Goal: Task Accomplishment & Management: Manage account settings

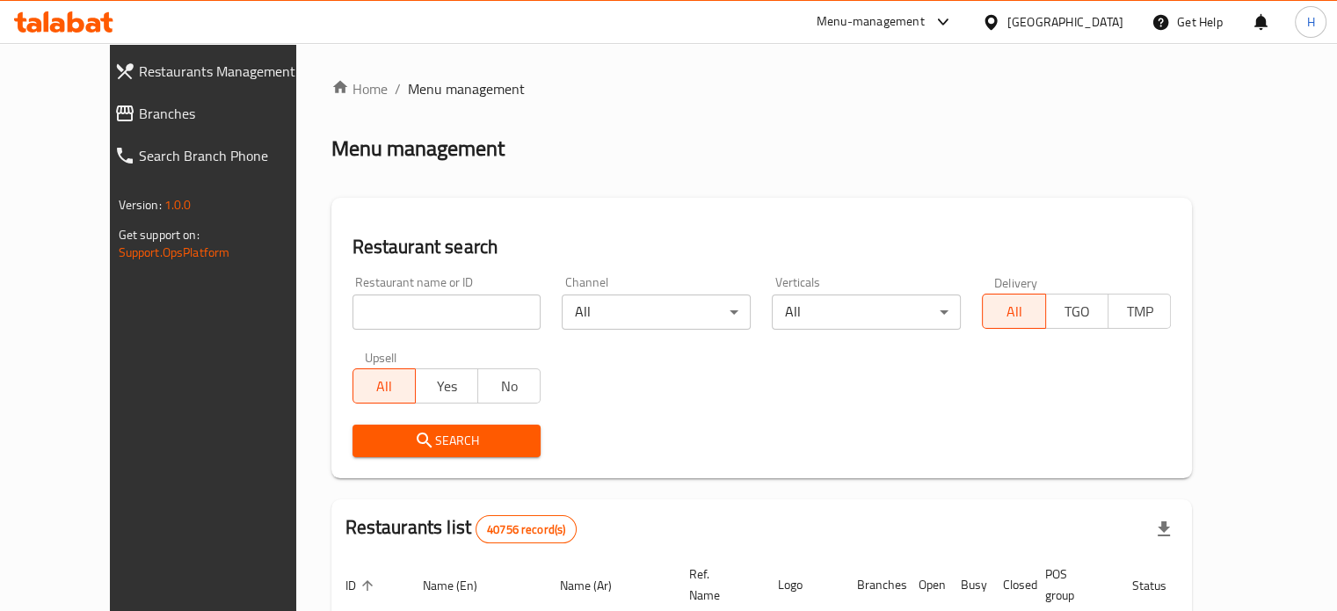
drag, startPoint x: 0, startPoint y: 0, endPoint x: 424, endPoint y: 316, distance: 529.4
click at [424, 316] on input "search" at bounding box center [446, 311] width 189 height 35
type input "ش"
click at [394, 424] on button "Search" at bounding box center [446, 440] width 189 height 33
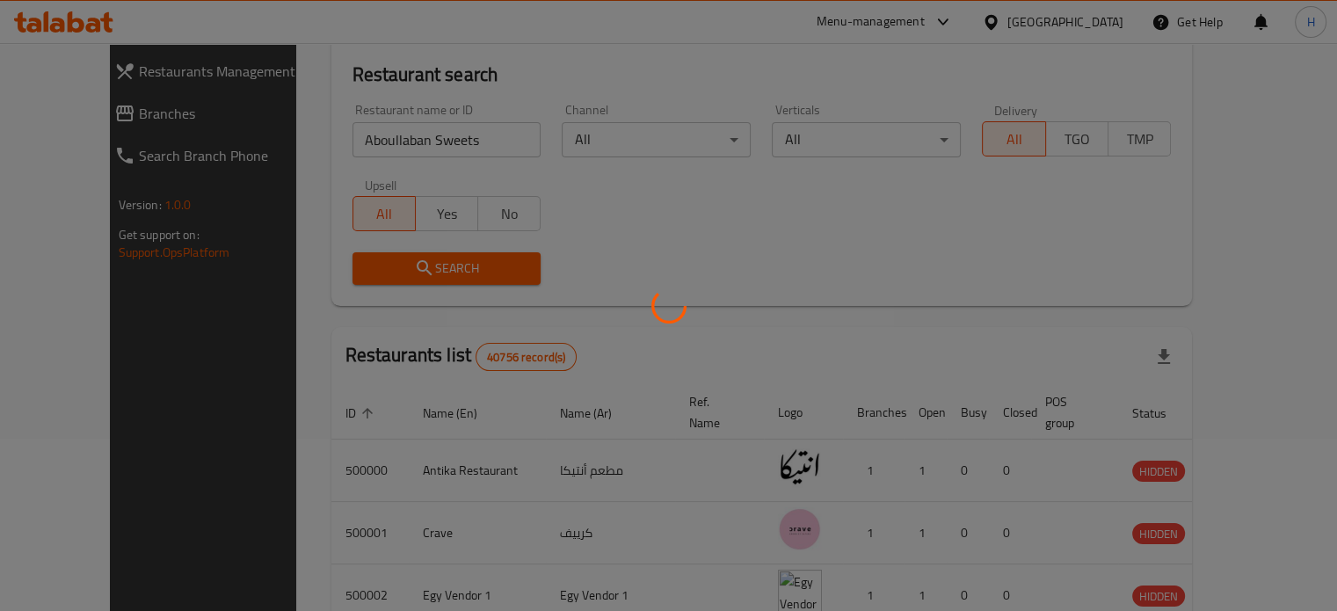
scroll to position [106, 0]
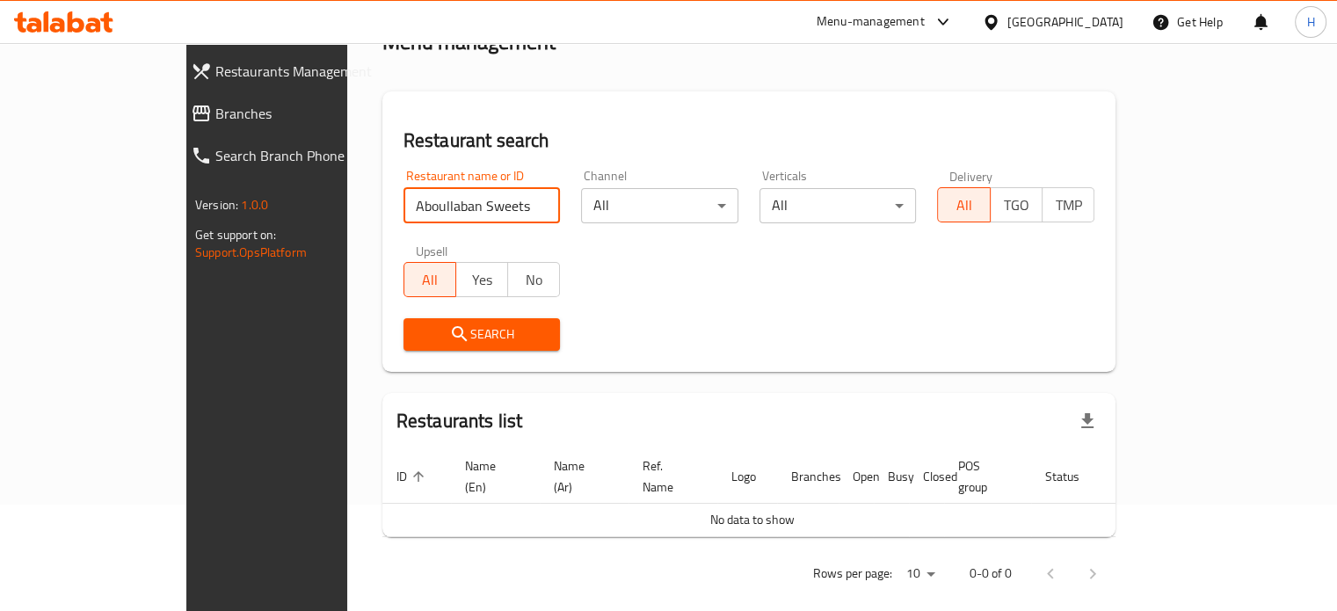
click at [455, 210] on input "Aboullaban Sweets" at bounding box center [481, 205] width 157 height 35
type input "ABOULLABAN"
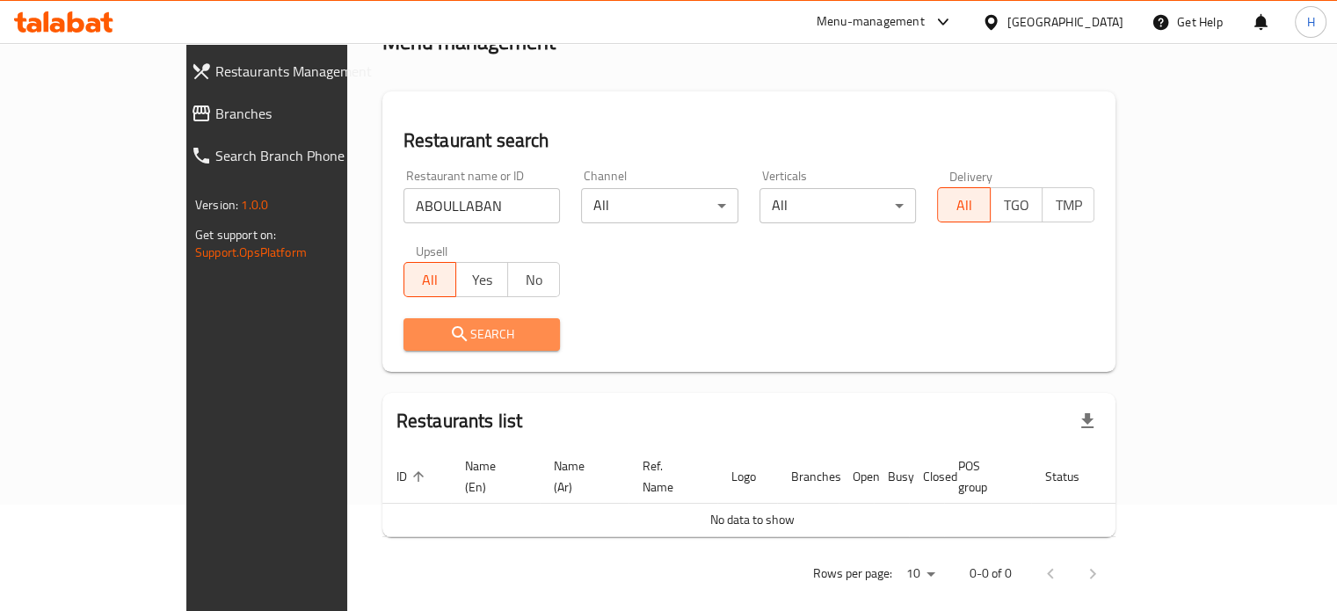
click at [417, 323] on span "Search" at bounding box center [481, 334] width 129 height 22
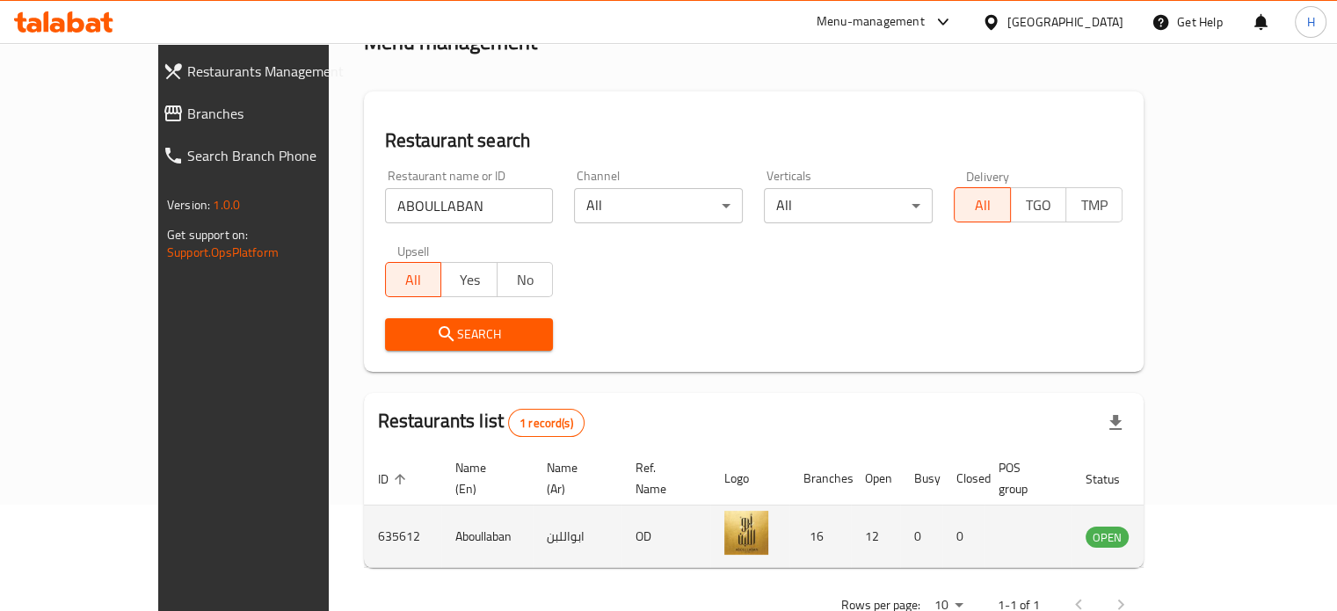
click at [1198, 530] on icon "enhanced table" at bounding box center [1188, 537] width 19 height 15
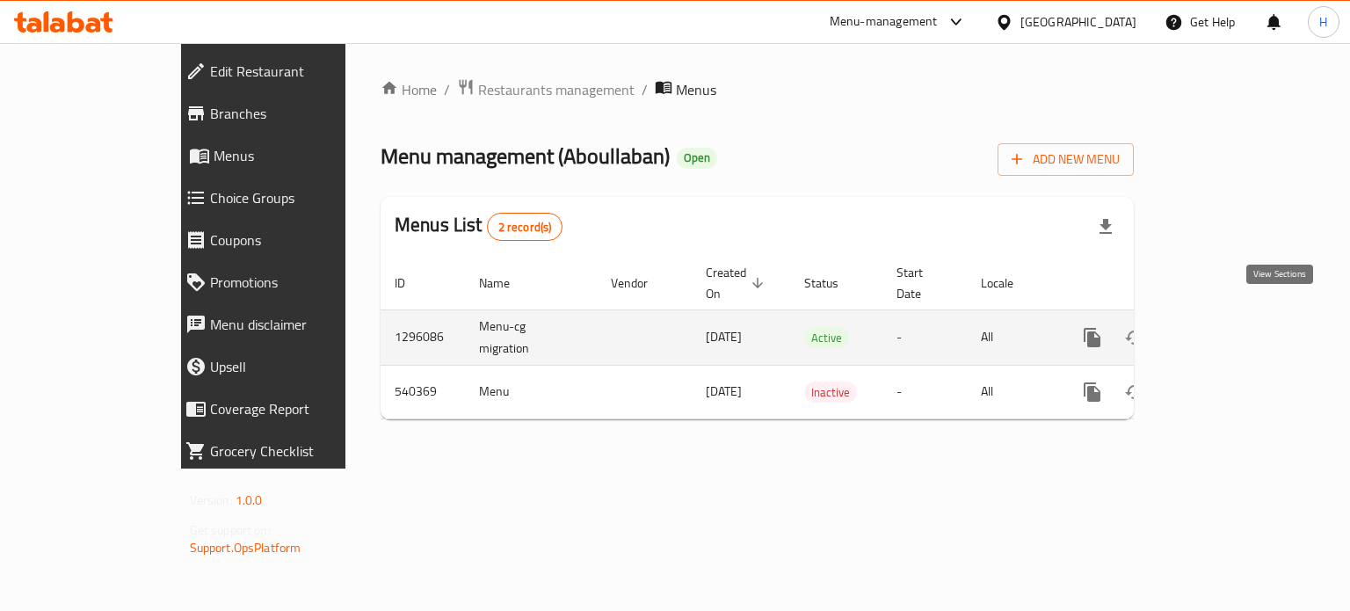
click at [1230, 327] on icon "enhanced table" at bounding box center [1218, 337] width 21 height 21
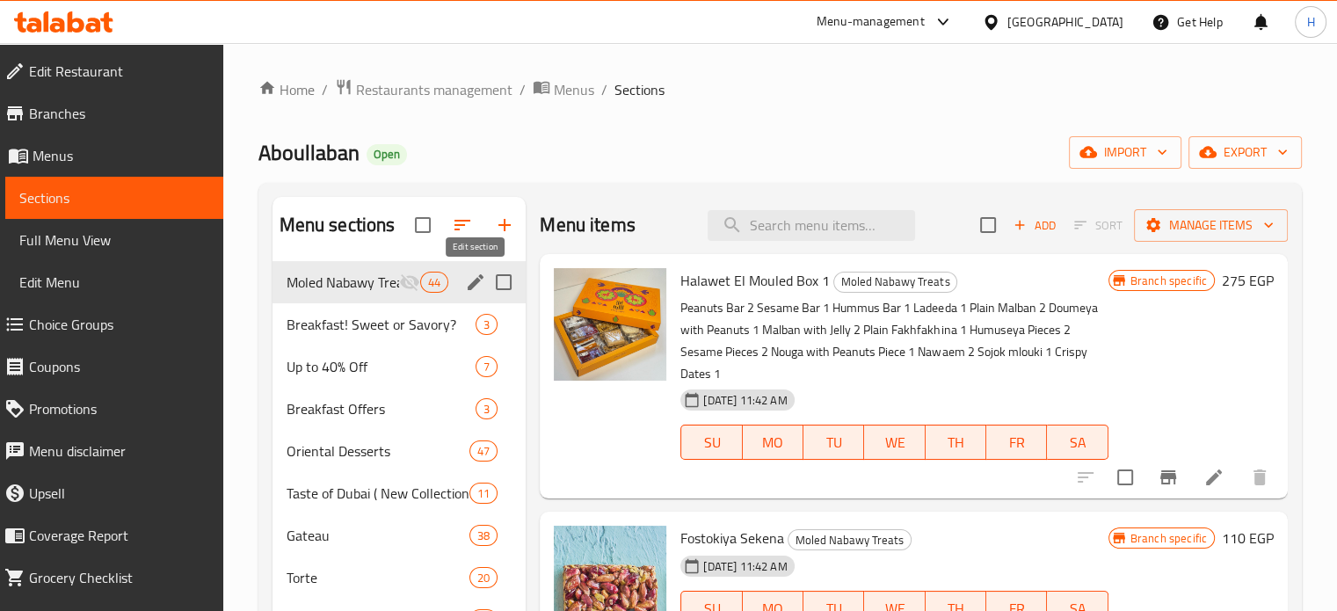
click at [472, 274] on icon "edit" at bounding box center [475, 282] width 21 height 21
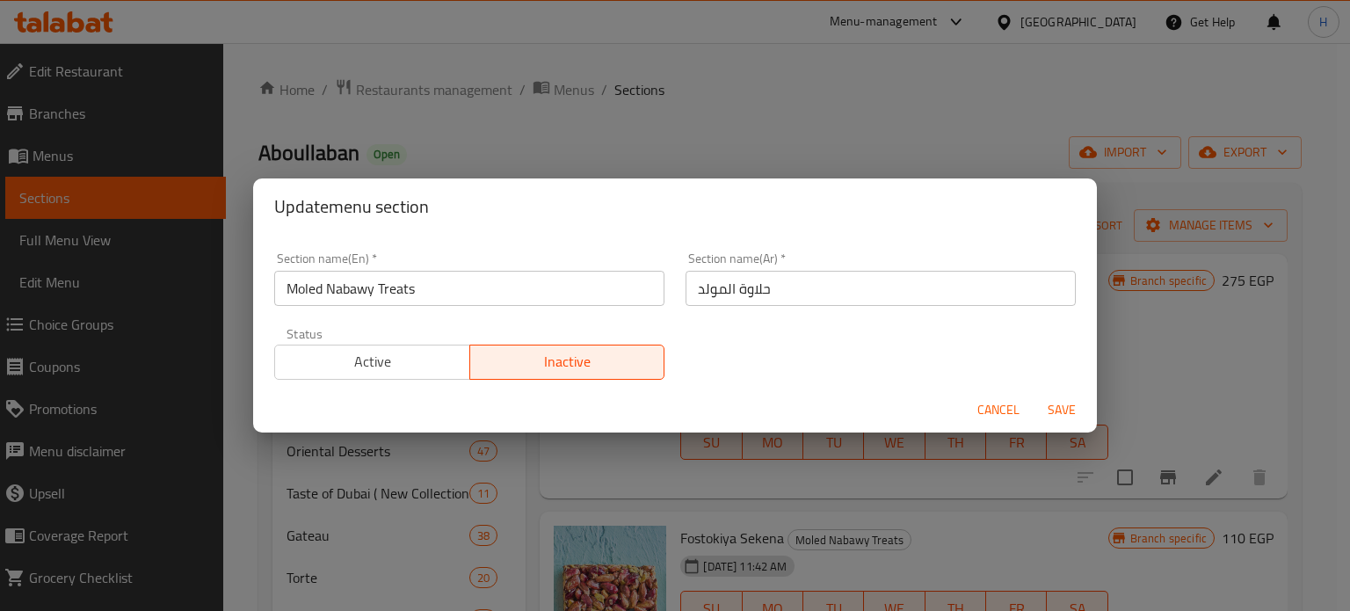
click at [425, 358] on span "Active" at bounding box center [372, 361] width 181 height 25
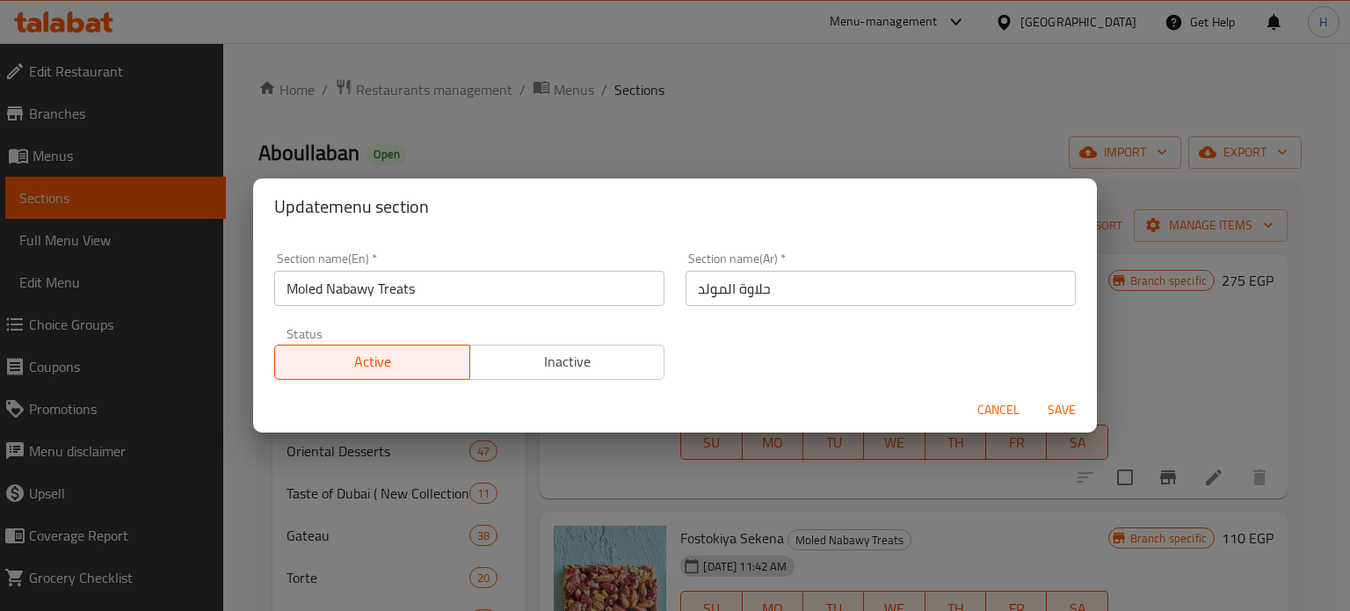
click at [1041, 401] on span "Save" at bounding box center [1062, 410] width 42 height 22
